Goal: Task Accomplishment & Management: Manage account settings

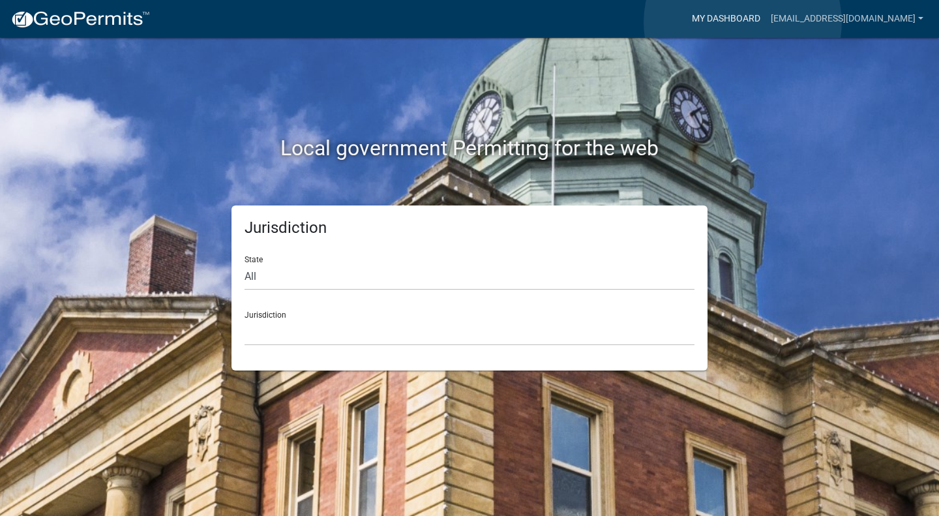
click at [743, 22] on link "My Dashboard" at bounding box center [726, 19] width 79 height 25
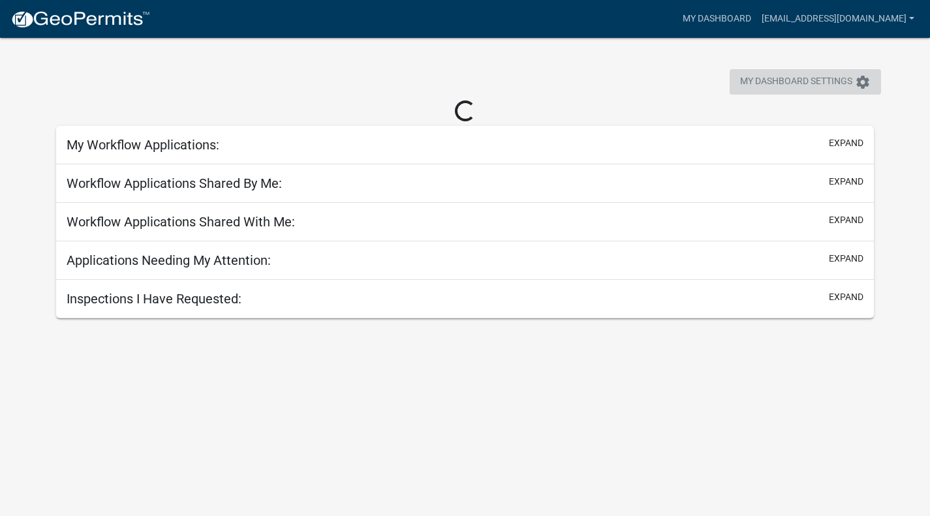
click at [864, 82] on icon "settings" at bounding box center [863, 82] width 16 height 16
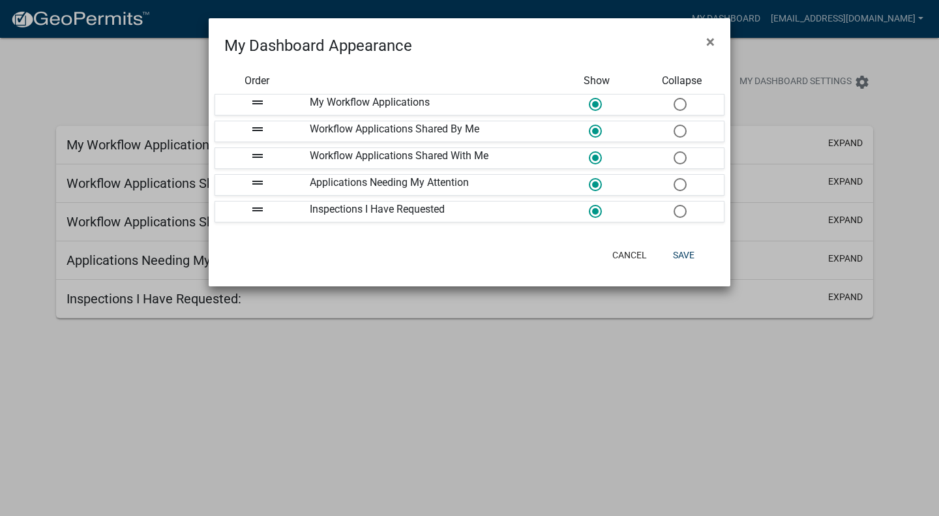
click at [708, 45] on span "×" at bounding box center [711, 42] width 8 height 18
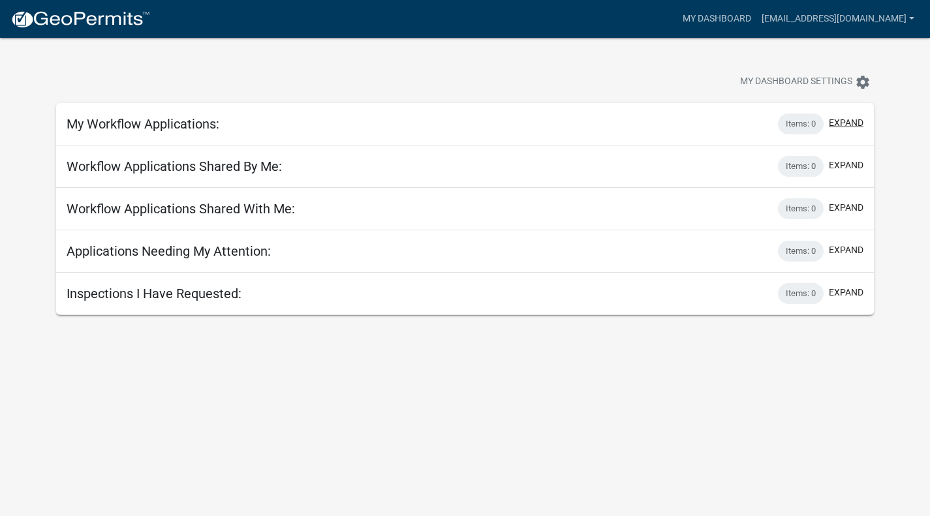
click at [846, 127] on button "expand" at bounding box center [846, 123] width 35 height 14
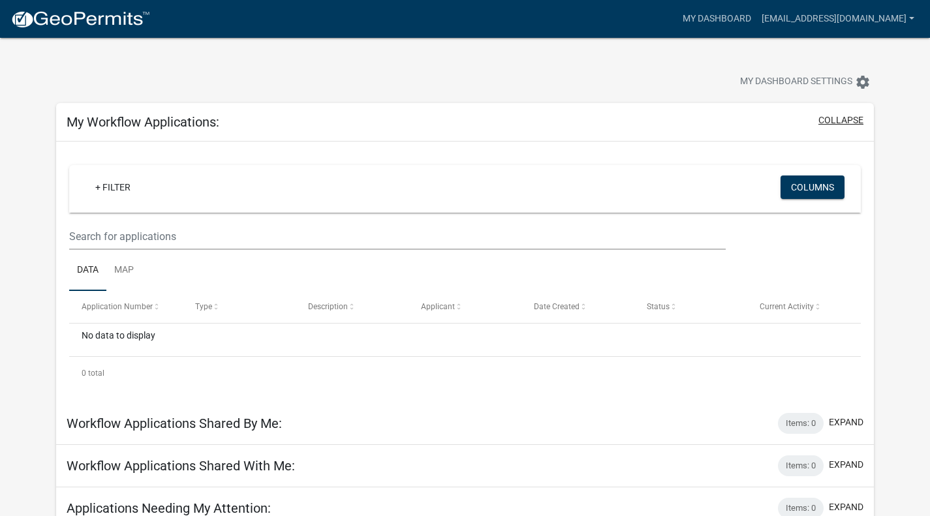
click at [843, 123] on button "collapse" at bounding box center [840, 121] width 45 height 14
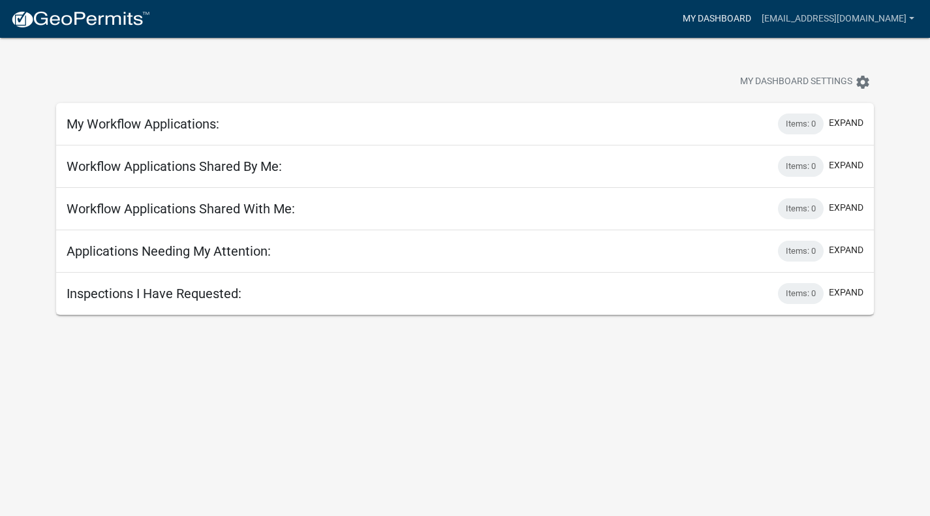
click at [731, 14] on link "My Dashboard" at bounding box center [716, 19] width 79 height 25
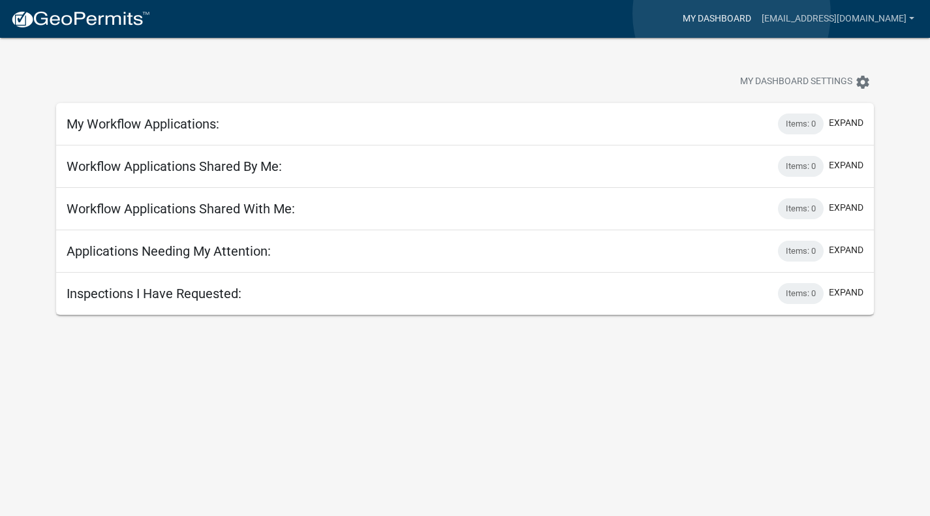
click at [731, 14] on link "My Dashboard" at bounding box center [716, 19] width 79 height 25
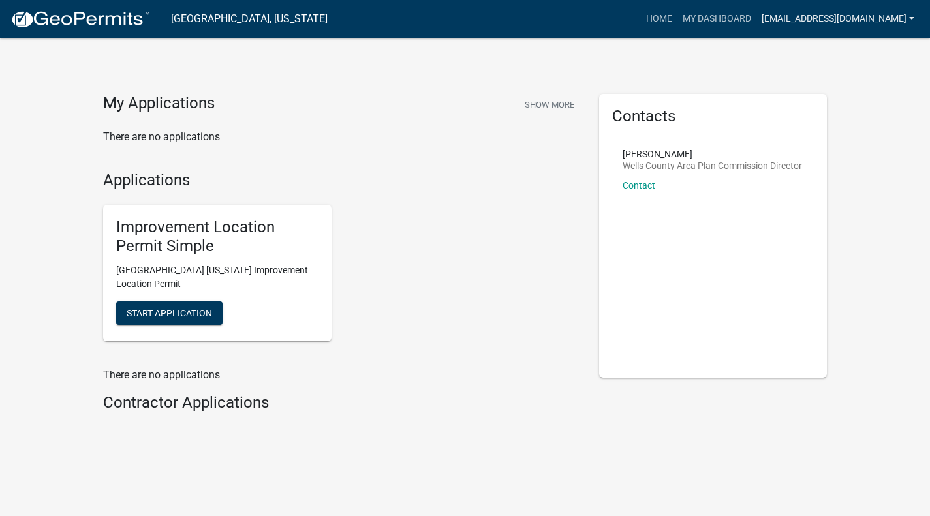
click at [857, 13] on link "[EMAIL_ADDRESS][DOMAIN_NAME]" at bounding box center [837, 19] width 163 height 25
click at [851, 63] on link "Account" at bounding box center [867, 53] width 104 height 31
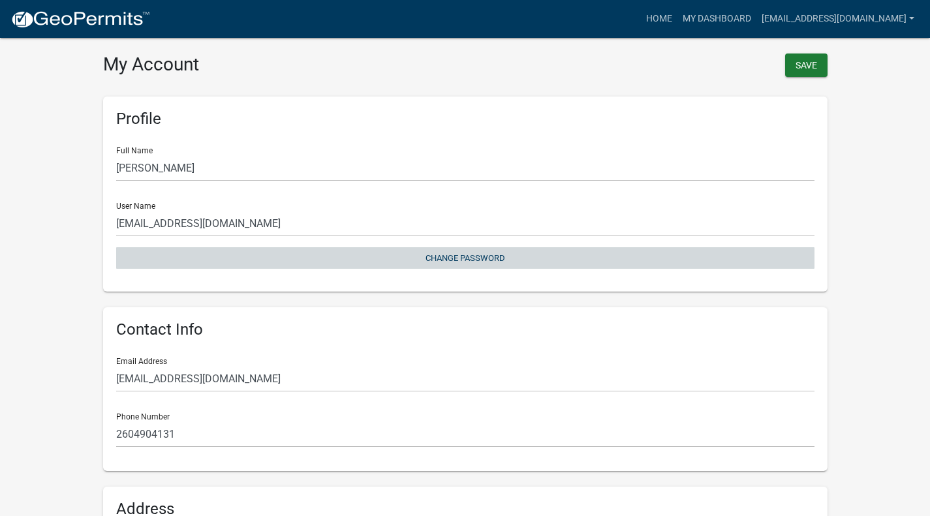
click at [471, 257] on button "Change Password" at bounding box center [465, 258] width 698 height 22
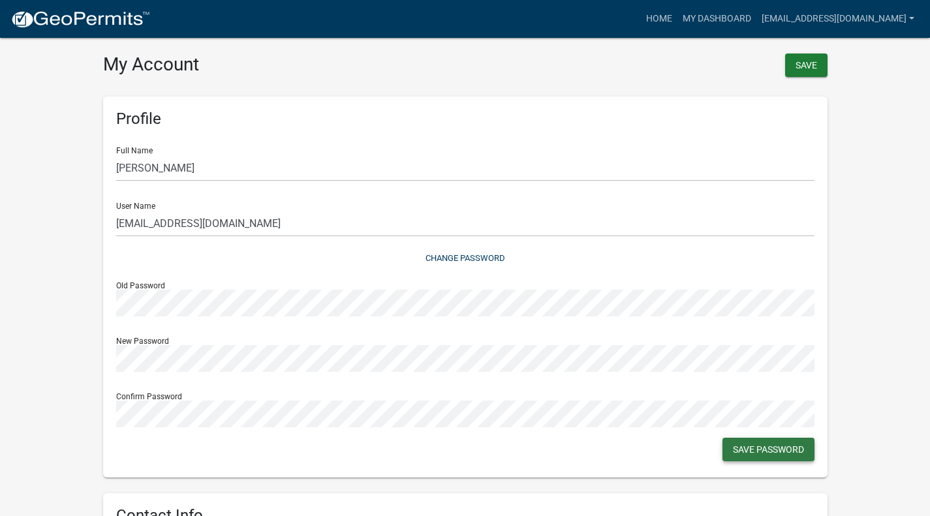
click at [769, 450] on button "Save Password" at bounding box center [768, 449] width 92 height 23
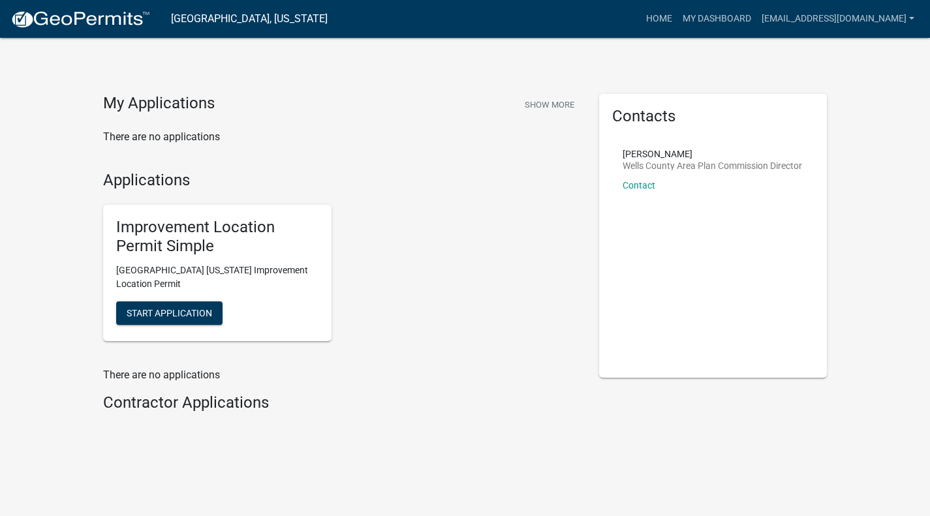
click at [557, 501] on div "My Applications Show More There are no applications Applications Improvement Lo…" at bounding box center [465, 259] width 930 height 519
